Goal: Navigation & Orientation: Find specific page/section

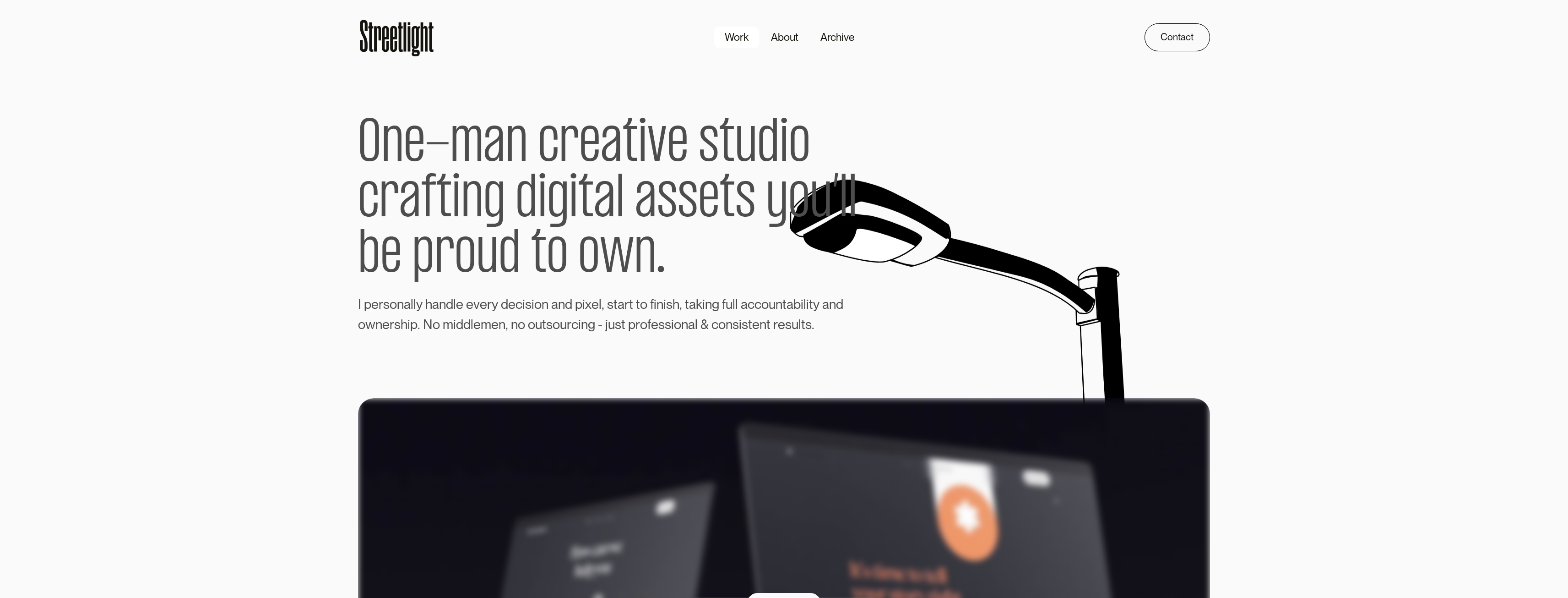
click at [737, 37] on div "Work" at bounding box center [737, 37] width 24 height 16
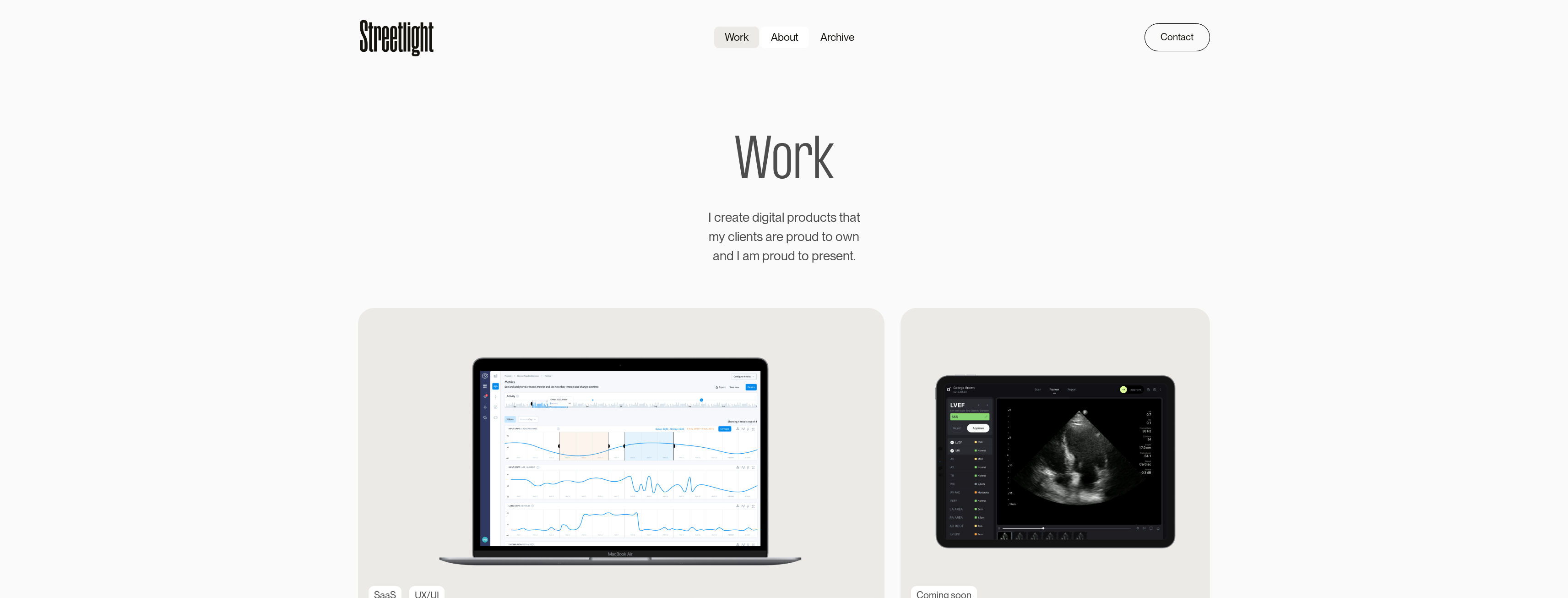
click at [782, 38] on div "About" at bounding box center [785, 37] width 27 height 16
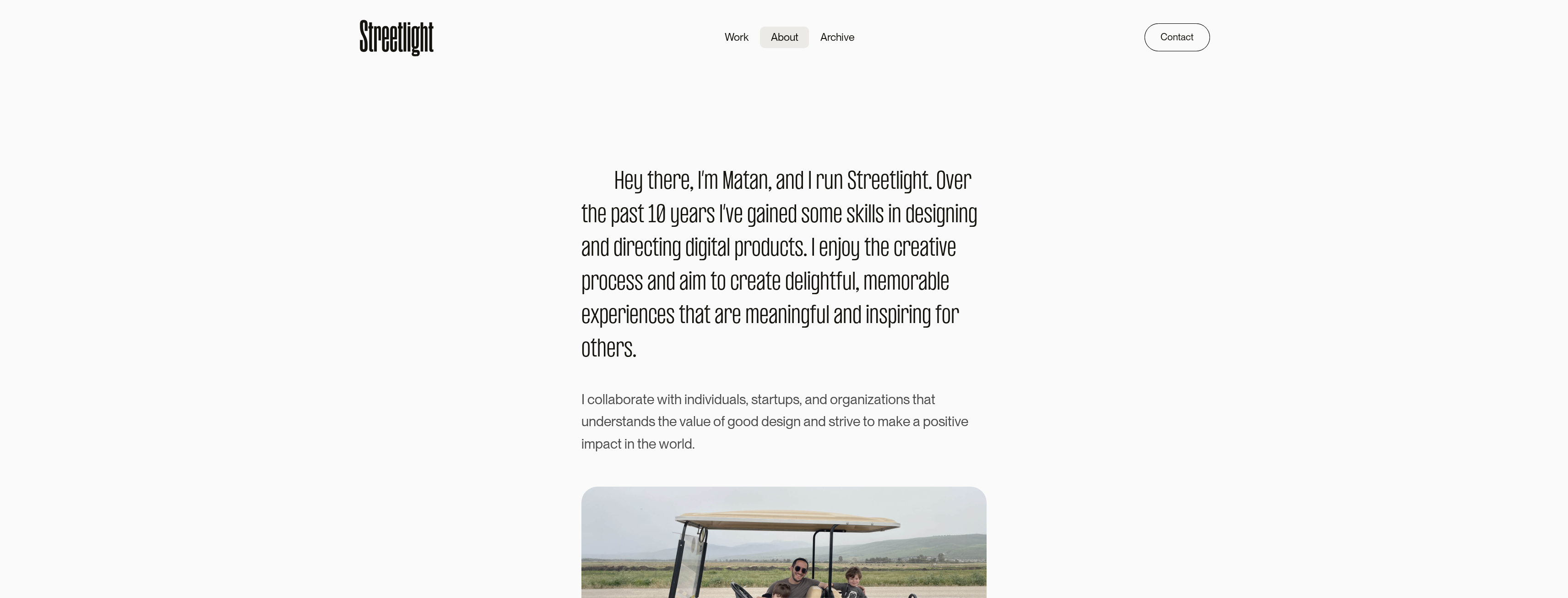
click at [843, 38] on div "Archive" at bounding box center [838, 37] width 34 height 16
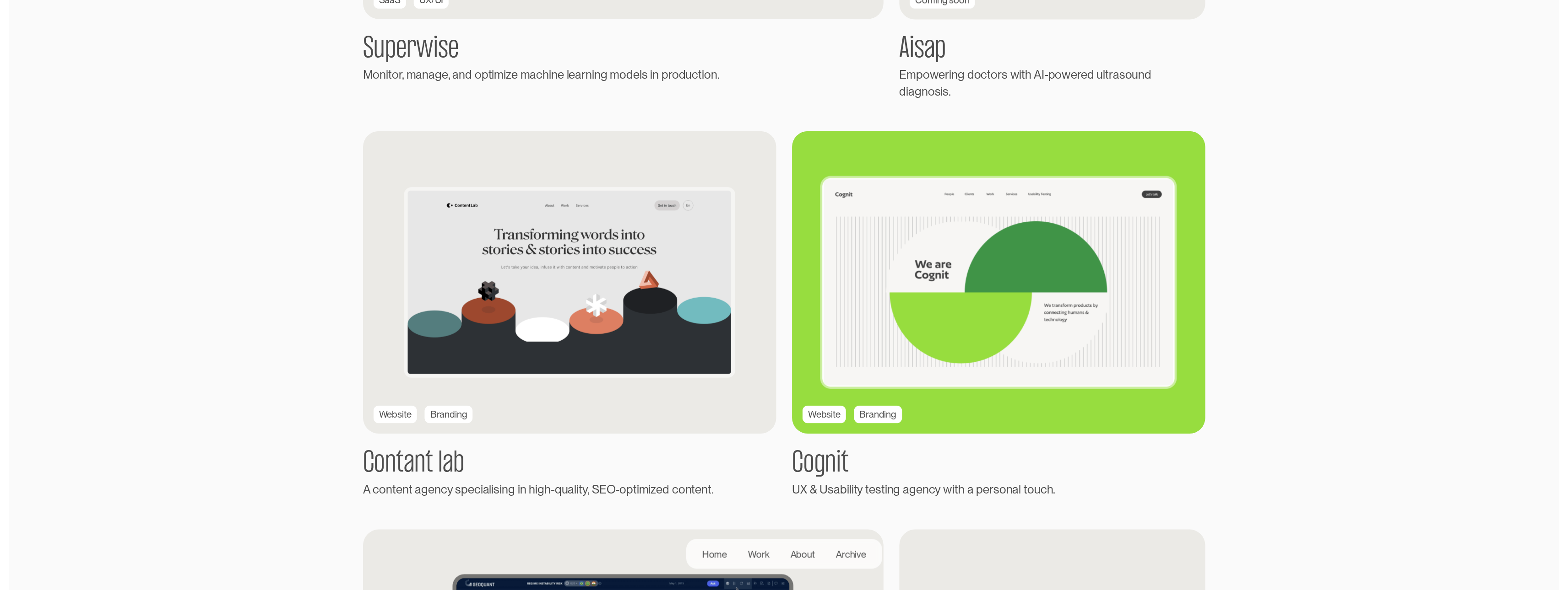
scroll to position [595, 0]
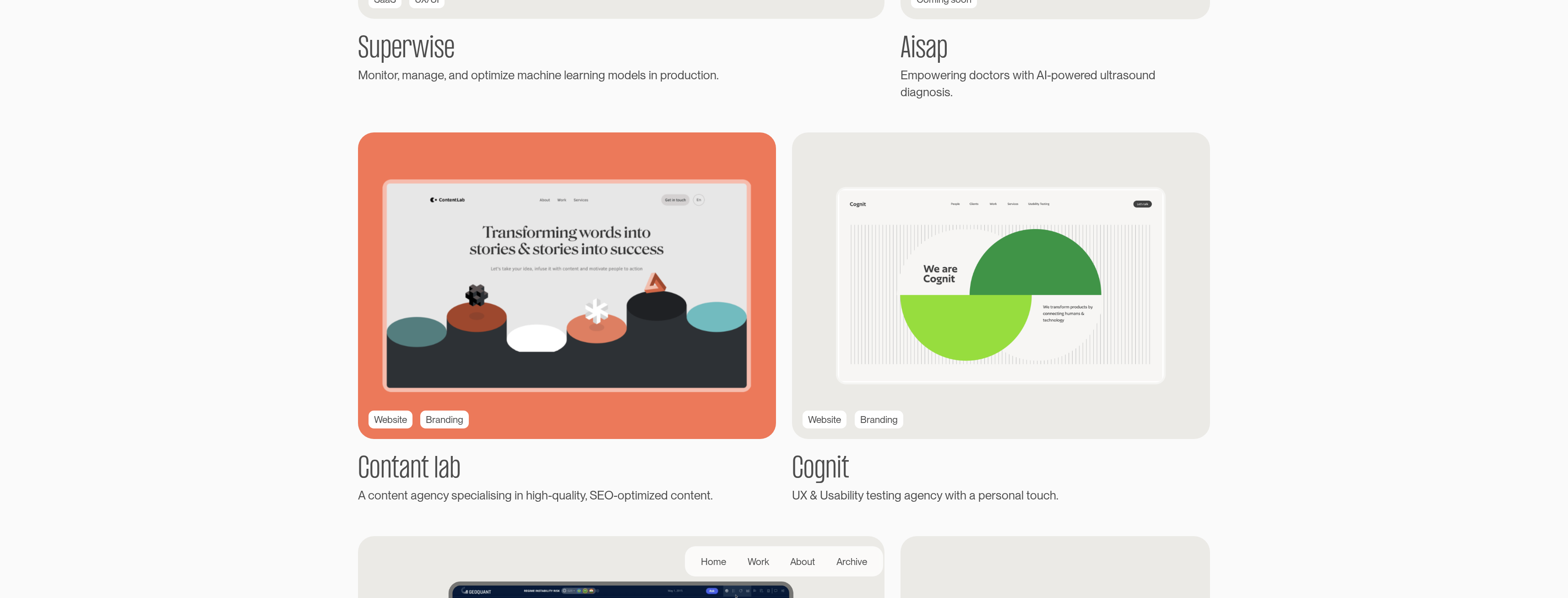
click at [393, 412] on div "Website" at bounding box center [390, 419] width 33 height 14
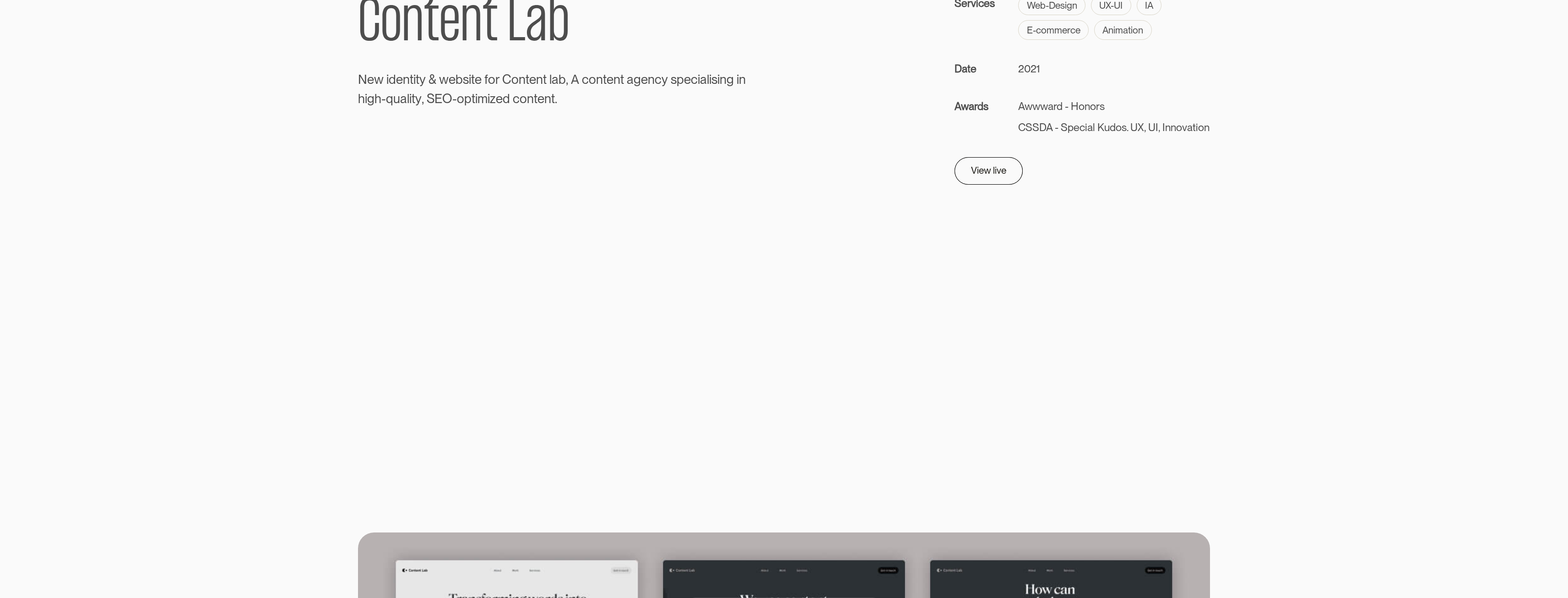
scroll to position [138, 0]
click at [991, 175] on div "View live" at bounding box center [984, 167] width 35 height 16
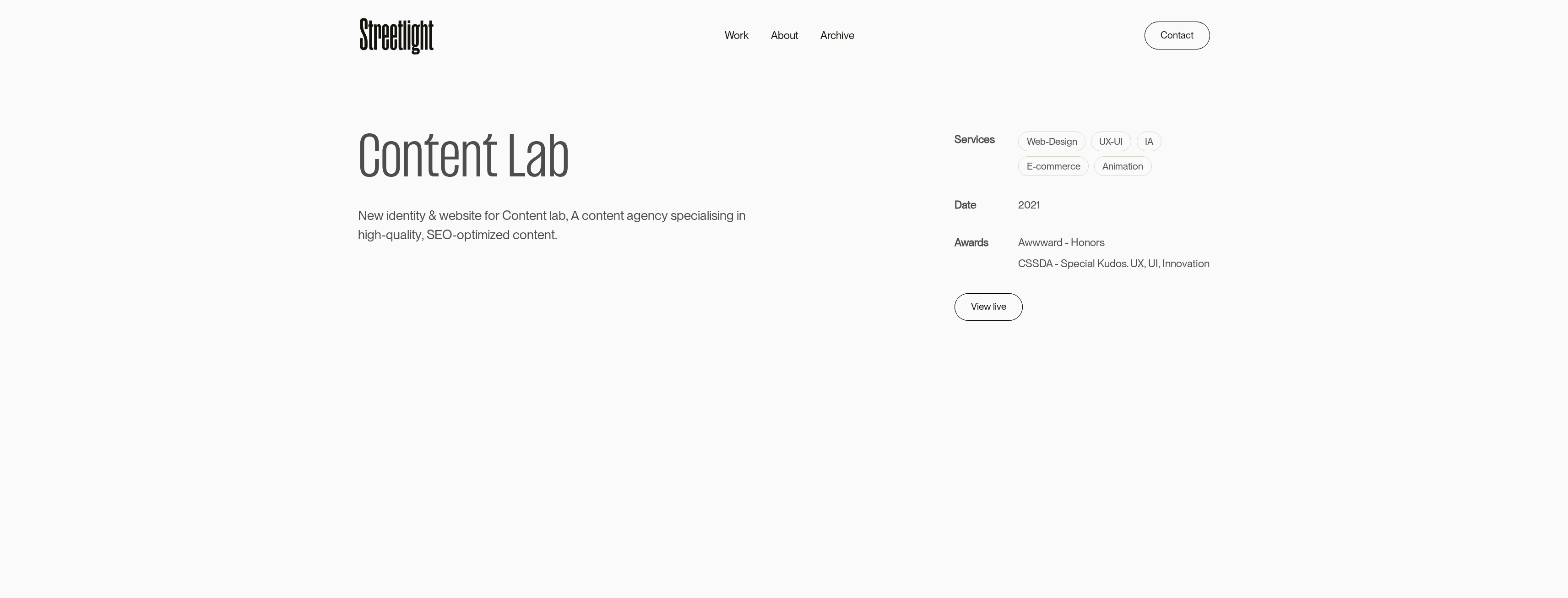
scroll to position [0, 0]
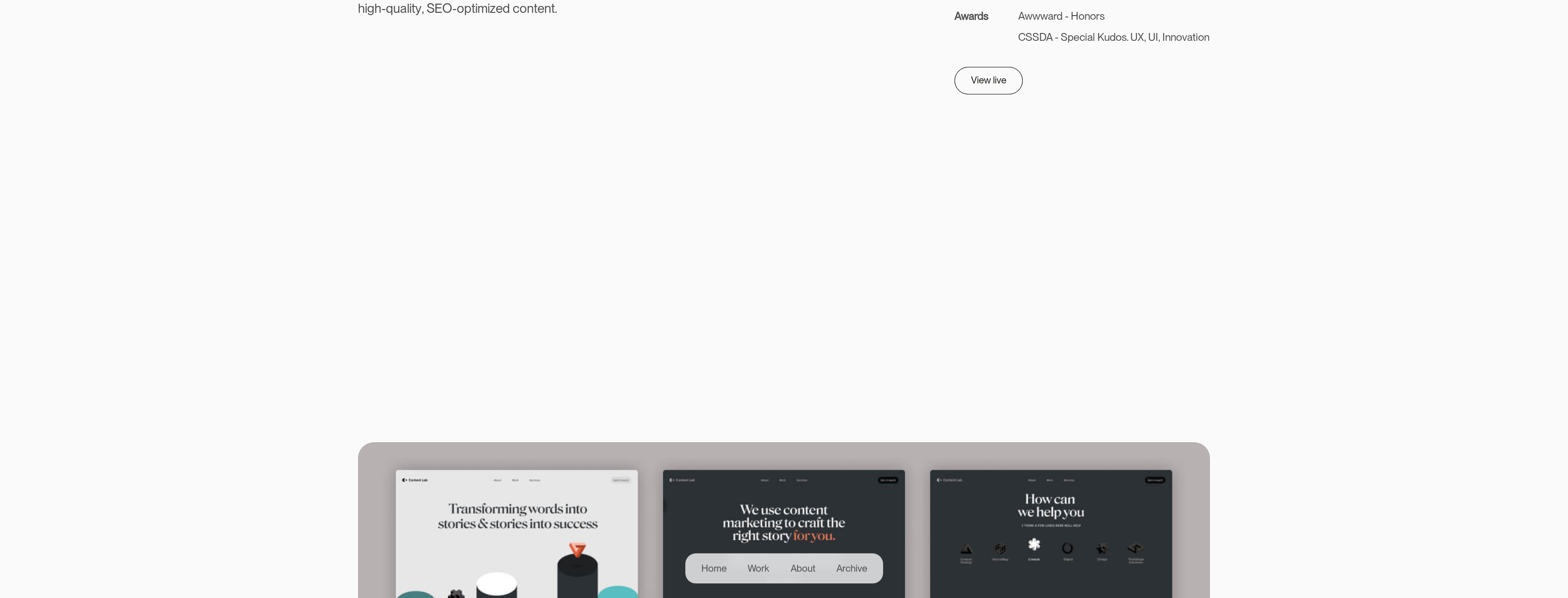
scroll to position [229, 0]
